Goal: Information Seeking & Learning: Understand process/instructions

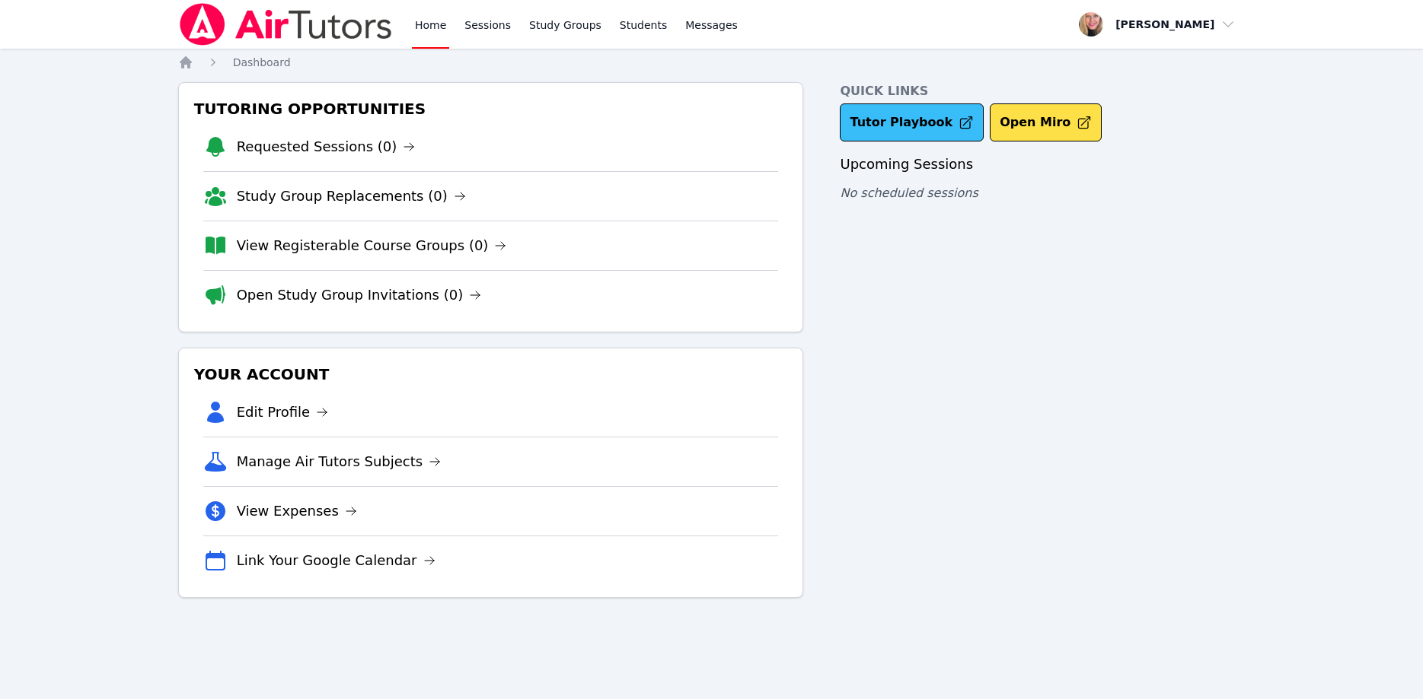
click at [874, 116] on link "Tutor Playbook" at bounding box center [912, 123] width 144 height 38
